Goal: Transaction & Acquisition: Register for event/course

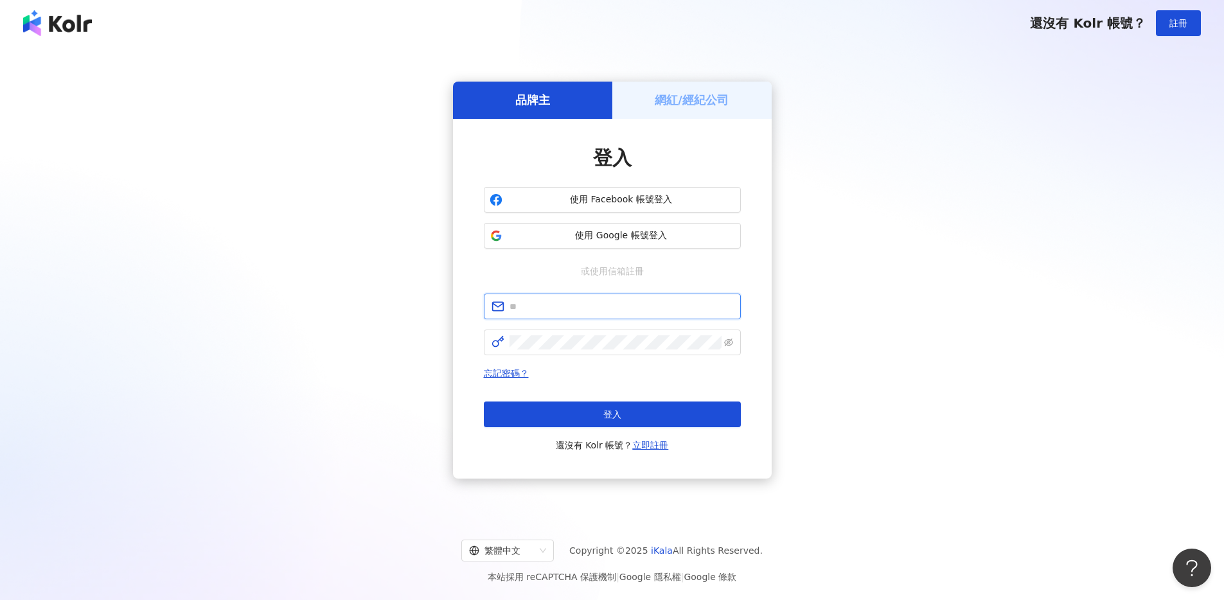
click at [609, 308] on input "text" at bounding box center [622, 306] width 224 height 14
type input "**********"
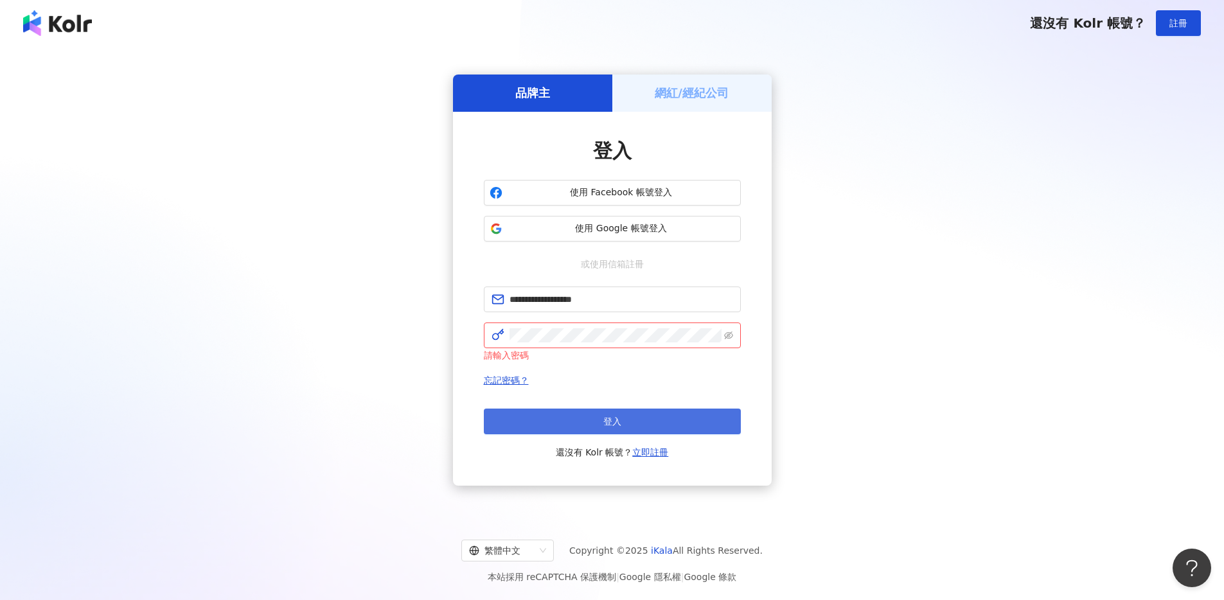
click at [600, 422] on button "登入" at bounding box center [612, 422] width 257 height 26
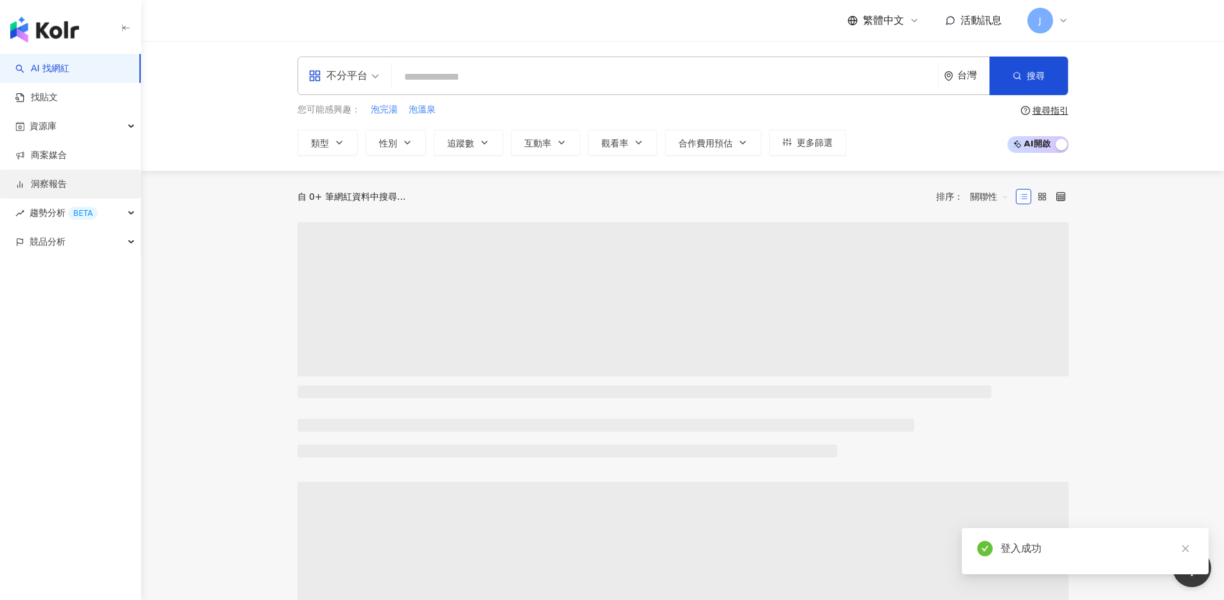
click at [61, 178] on link "洞察報告" at bounding box center [40, 184] width 51 height 13
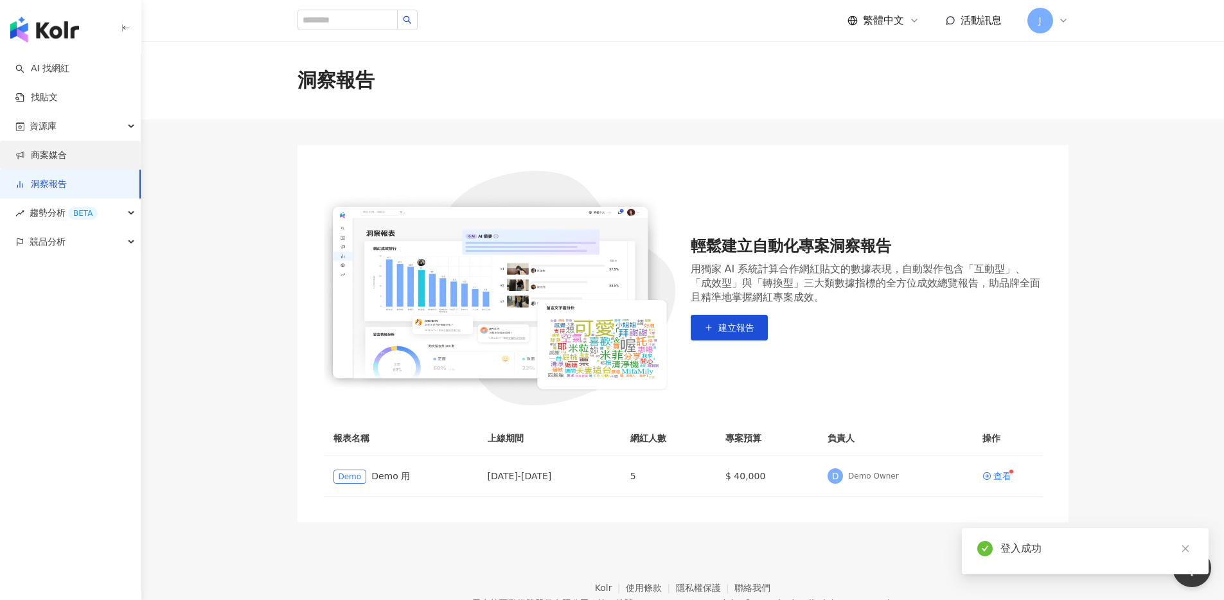
click at [67, 152] on link "商案媒合" at bounding box center [40, 155] width 51 height 13
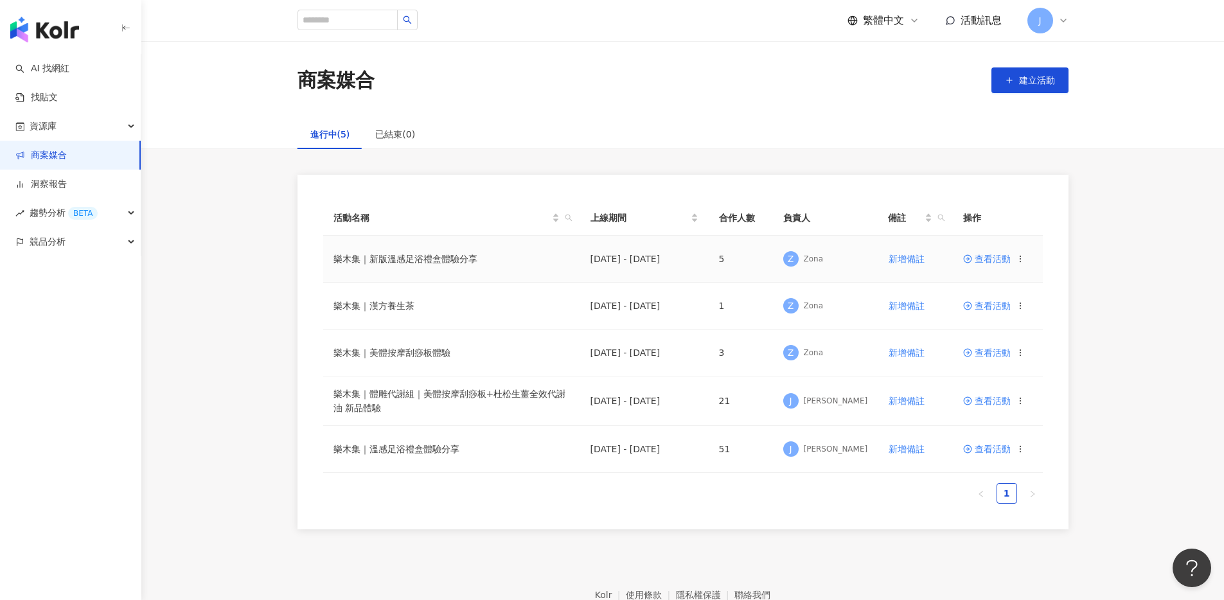
click at [982, 256] on span "查看活動" at bounding box center [987, 258] width 48 height 9
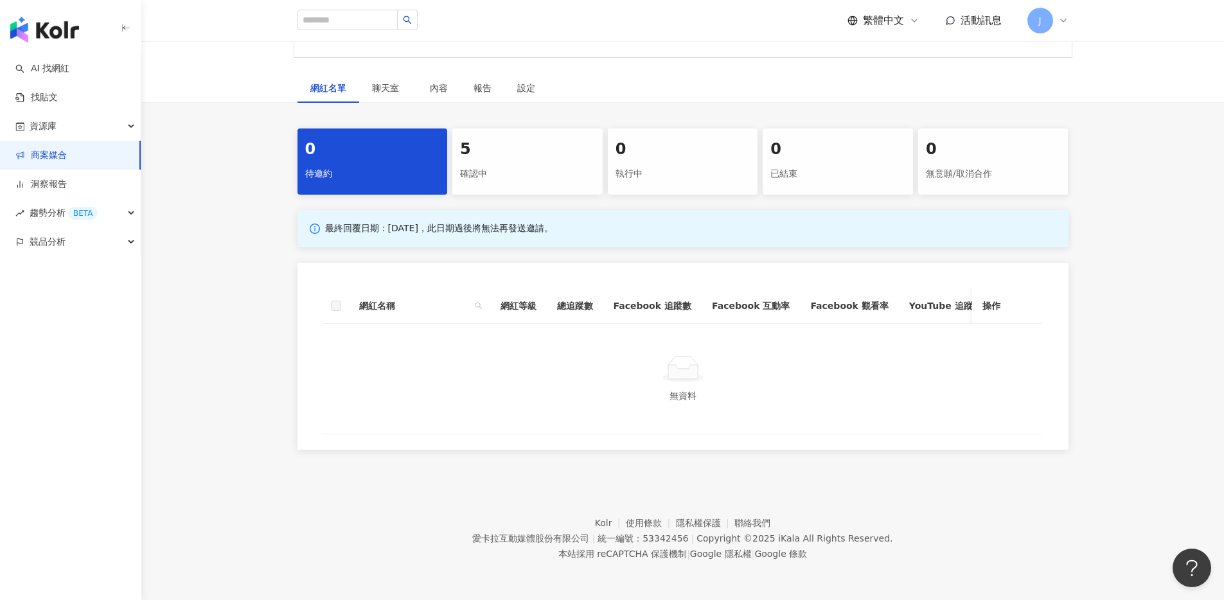
scroll to position [454, 0]
click at [478, 185] on div "確認中" at bounding box center [527, 174] width 135 height 22
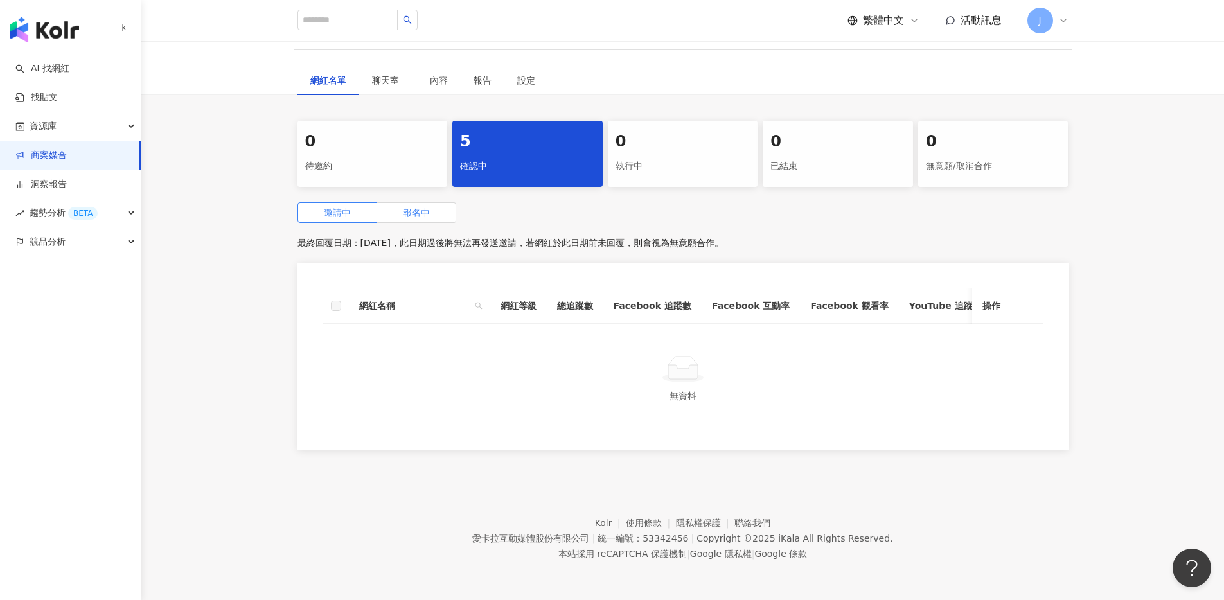
click at [421, 223] on label "報名中" at bounding box center [416, 212] width 79 height 21
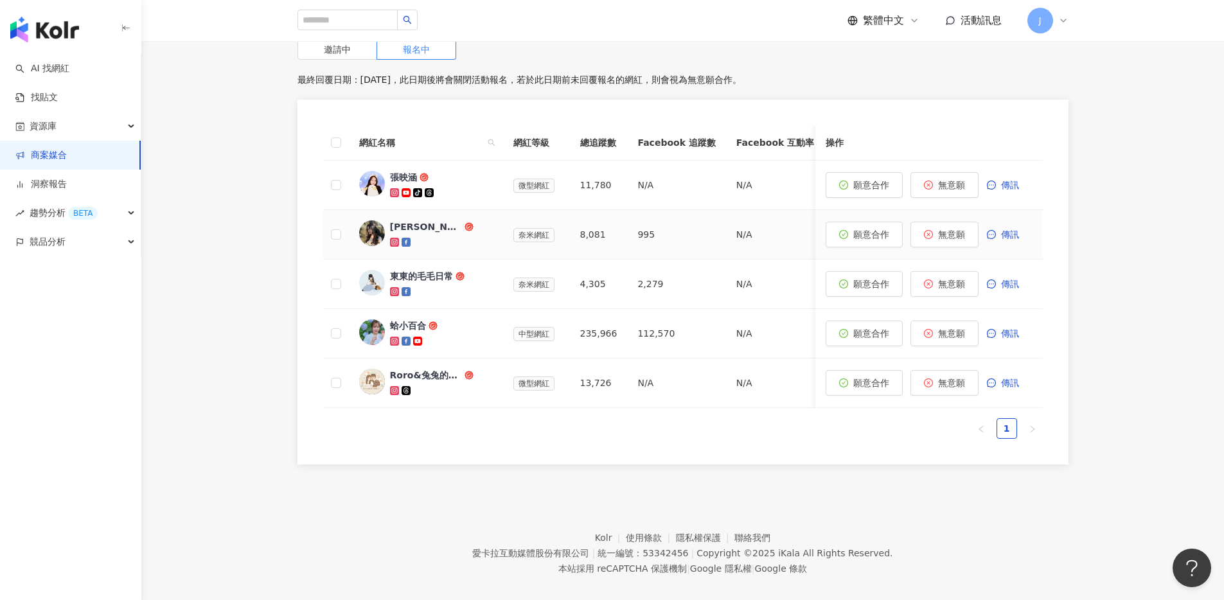
scroll to position [321, 0]
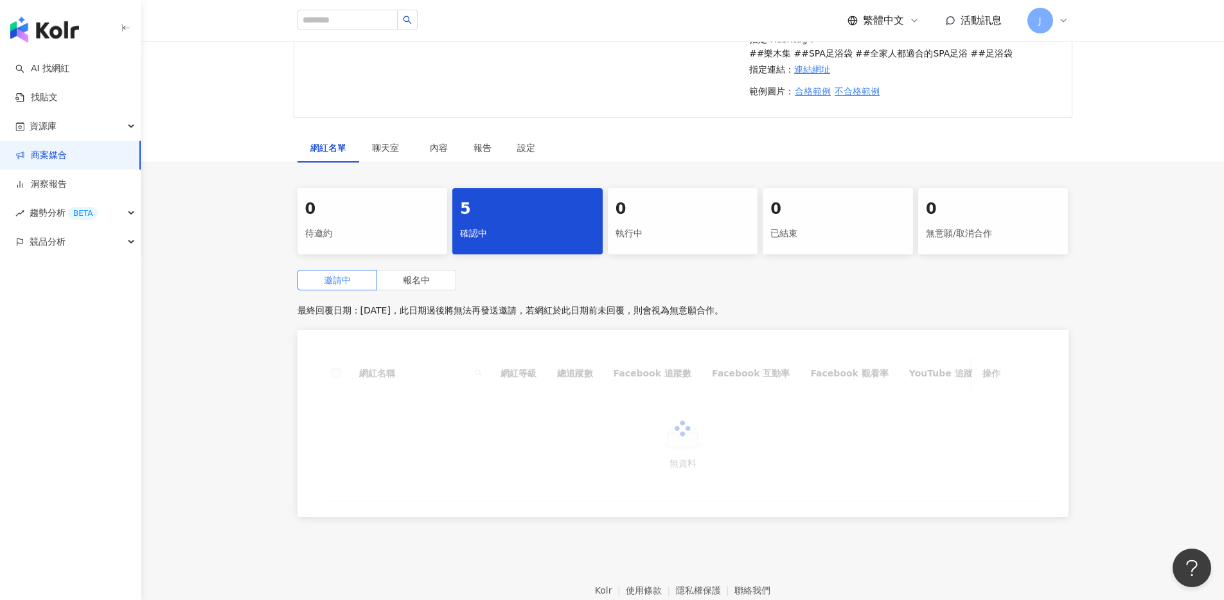
scroll to position [454, 0]
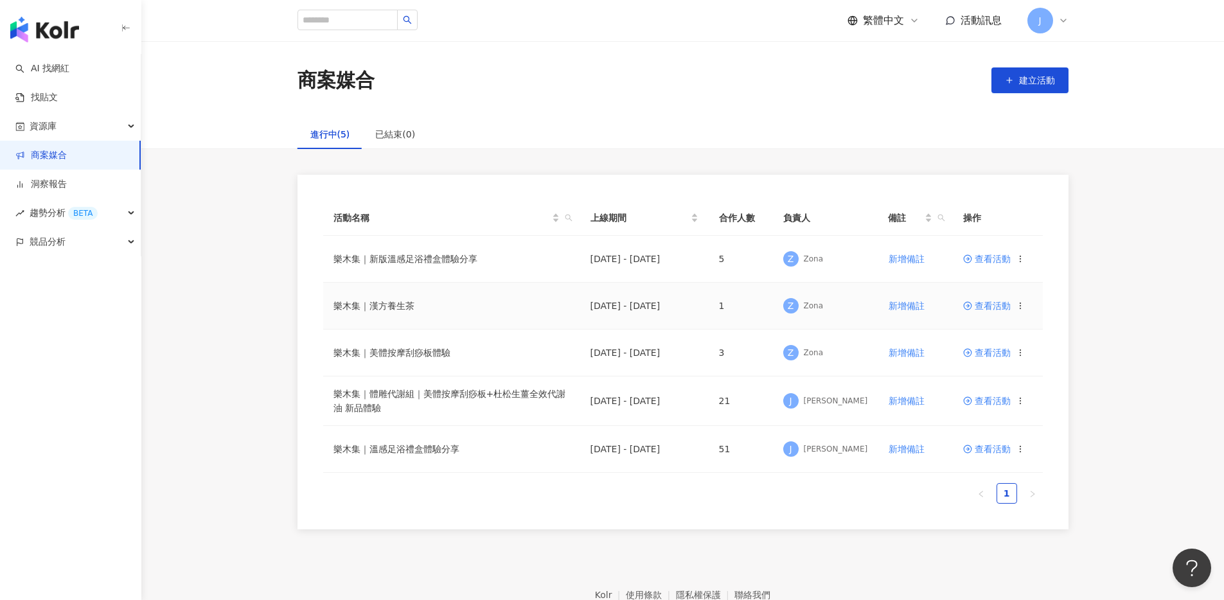
click at [995, 308] on span "查看活動" at bounding box center [987, 305] width 48 height 9
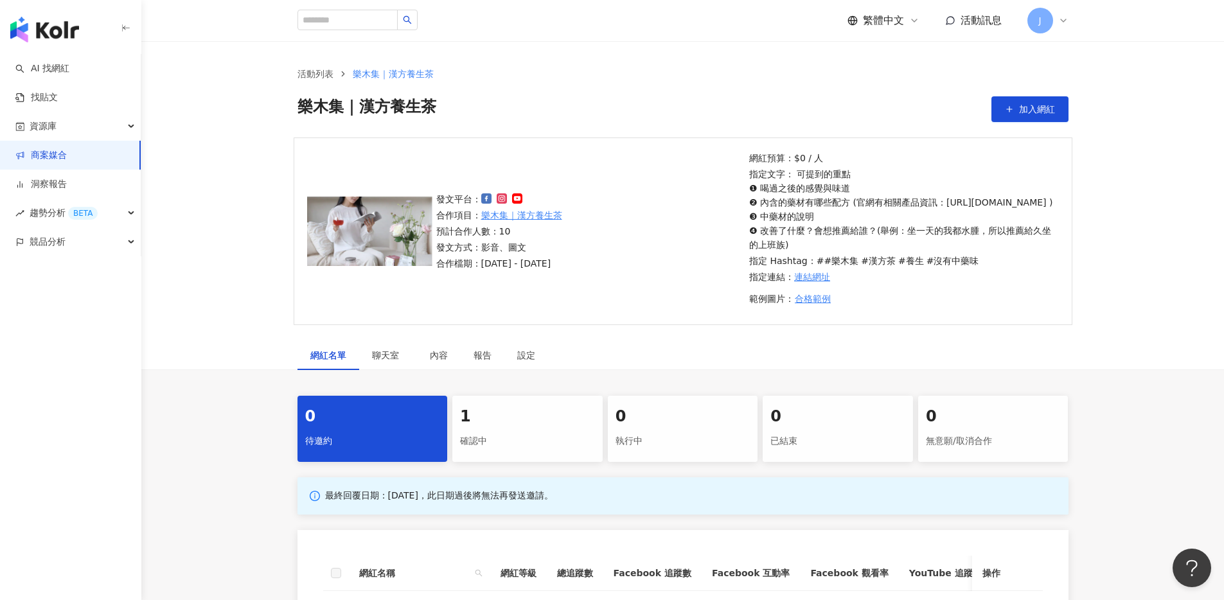
click at [471, 449] on div "確認中" at bounding box center [527, 442] width 135 height 22
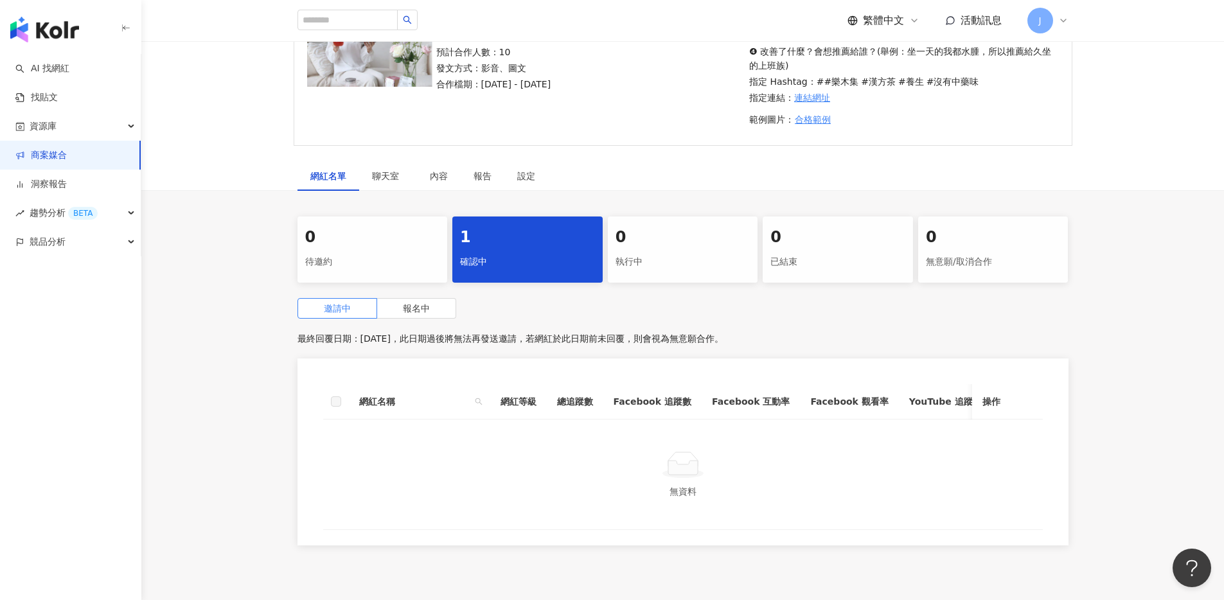
scroll to position [232, 0]
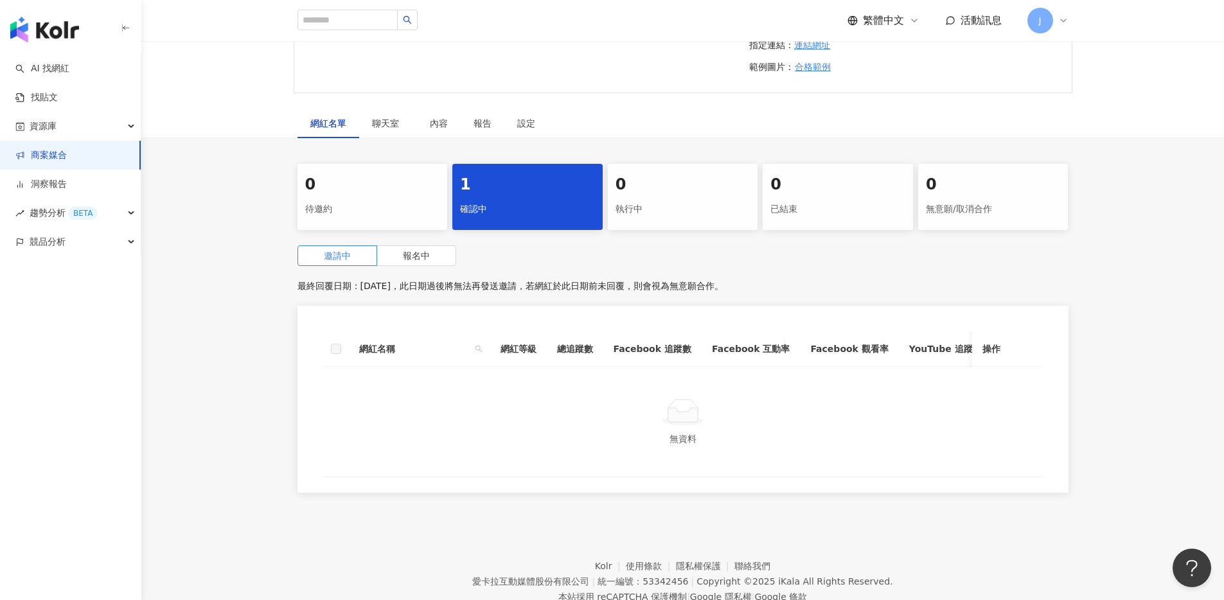
click at [398, 254] on div "0 待邀約 1 確認中 0 執行中 0 已結束 0 無意願/取消合作 邀請中 報名中 最終回覆日期：[DATE]，此日期過後將無法再發送邀請，若網紅於此日期前…" at bounding box center [683, 332] width 823 height 337
click at [402, 263] on label "報名中" at bounding box center [416, 255] width 79 height 21
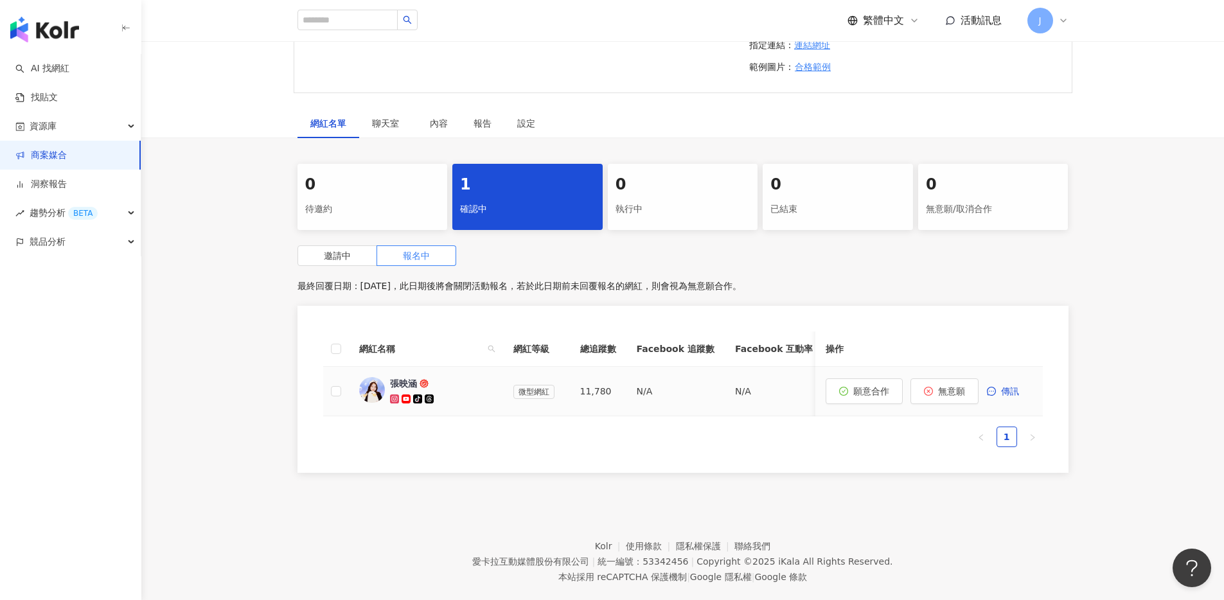
click at [373, 402] on img at bounding box center [372, 390] width 26 height 26
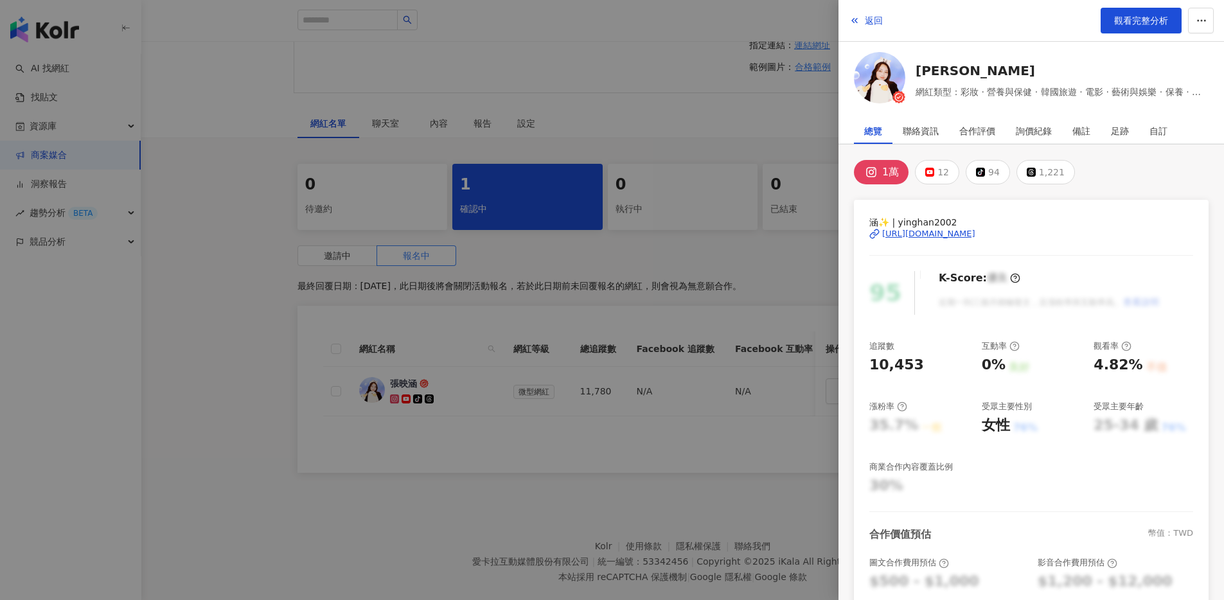
click at [900, 231] on div "[URL][DOMAIN_NAME]" at bounding box center [928, 234] width 93 height 12
click at [578, 81] on div at bounding box center [612, 300] width 1224 height 600
